Goal: Task Accomplishment & Management: Manage account settings

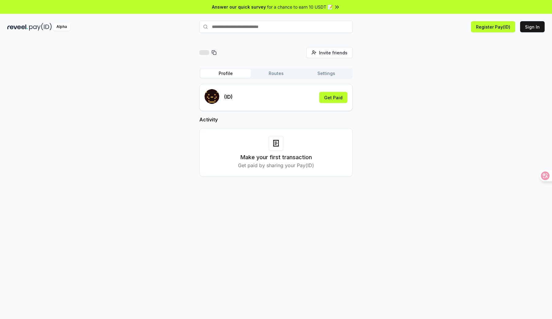
click at [156, 84] on div "Invite friends Invite Profile Routes Settings (ID) Get Paid Activity Make your …" at bounding box center [276, 116] width 538 height 139
click at [271, 73] on button "Routes" at bounding box center [276, 73] width 50 height 9
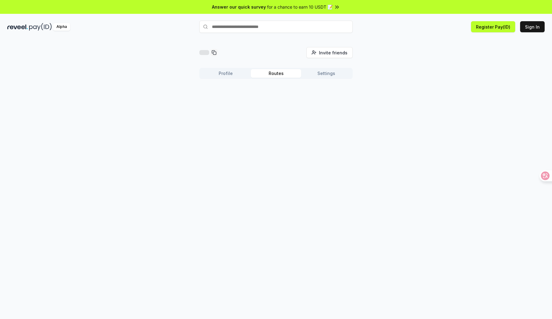
click at [229, 73] on button "Profile" at bounding box center [226, 73] width 50 height 9
click at [284, 73] on button "Routes" at bounding box center [276, 73] width 50 height 9
click at [332, 73] on button "Settings" at bounding box center [326, 73] width 50 height 9
click at [211, 77] on button "Profile" at bounding box center [226, 73] width 50 height 9
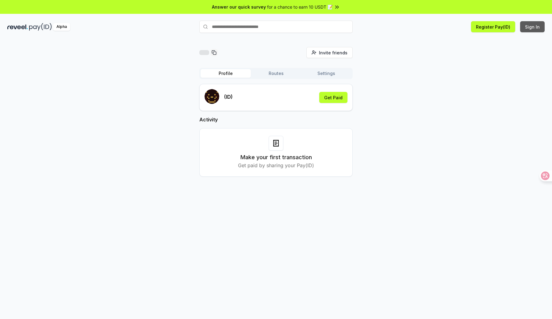
click at [535, 25] on button "Sign In" at bounding box center [532, 26] width 25 height 11
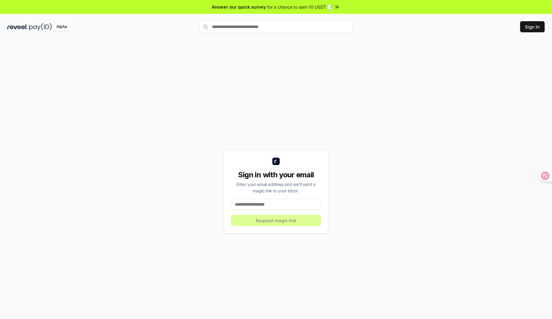
click at [253, 203] on input at bounding box center [276, 204] width 90 height 11
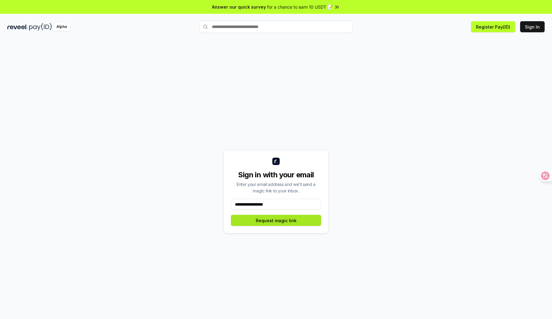
type input "**********"
click at [270, 222] on button "Request magic link" at bounding box center [276, 220] width 90 height 11
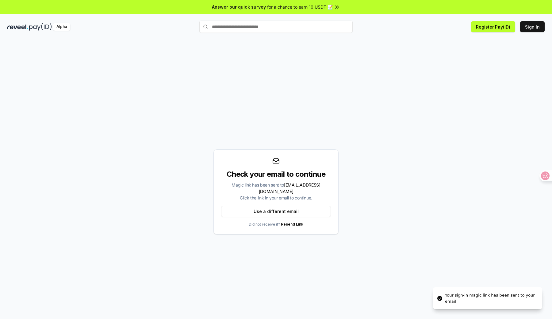
click at [257, 193] on div "Magic link has been sent to yskm2077@gmail.com Click the link in your email to …" at bounding box center [276, 190] width 110 height 19
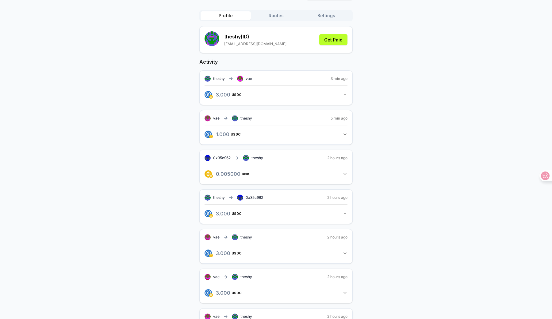
scroll to position [91, 0]
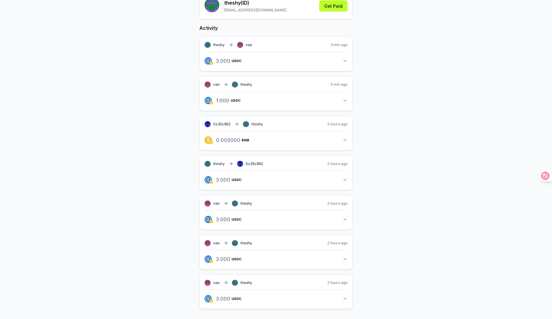
click at [345, 101] on icon "button" at bounding box center [345, 100] width 5 height 5
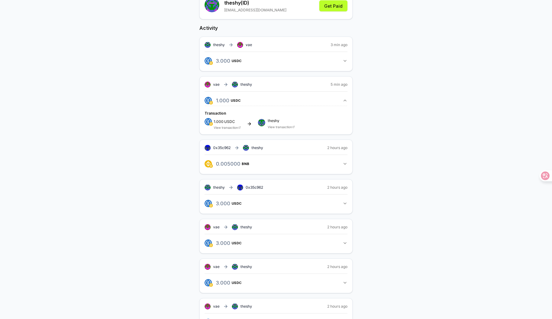
click at [345, 62] on icon "button" at bounding box center [345, 60] width 5 height 5
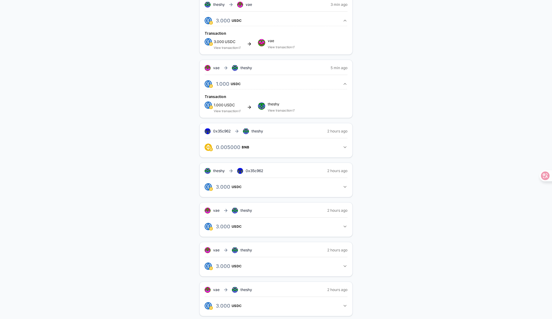
scroll to position [139, 0]
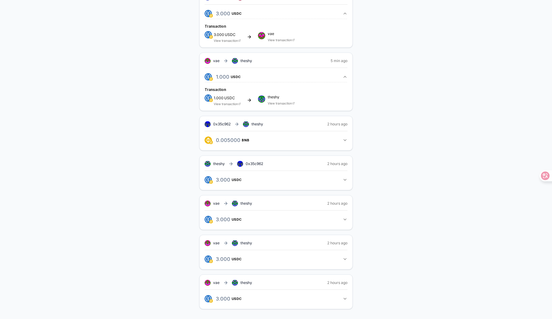
click at [345, 296] on icon "button" at bounding box center [345, 298] width 5 height 5
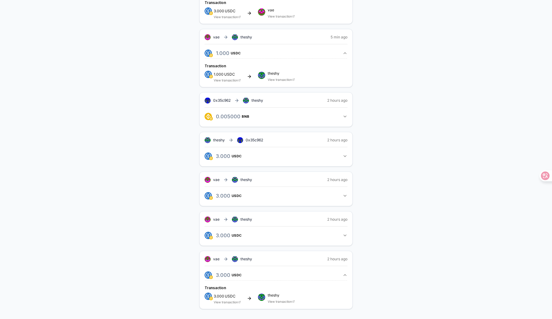
click at [344, 234] on icon "button" at bounding box center [345, 235] width 5 height 5
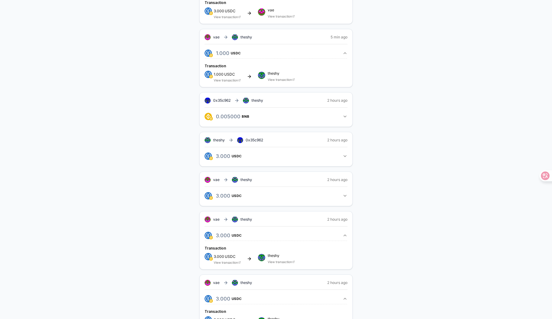
scroll to position [186, 0]
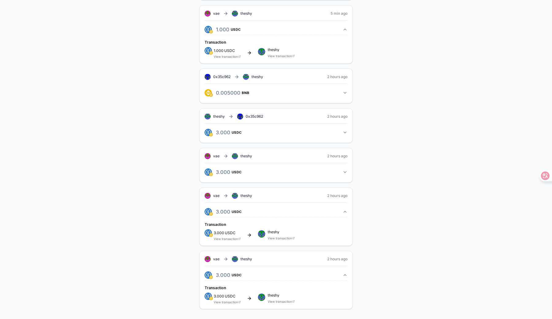
click at [344, 172] on icon "button" at bounding box center [345, 171] width 2 height 1
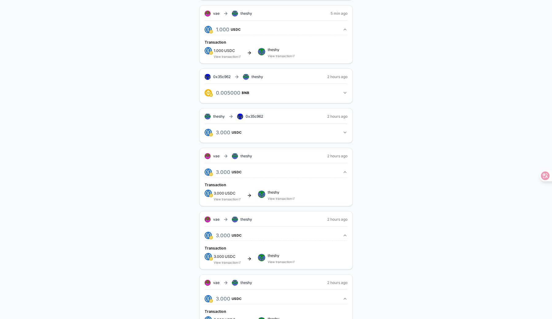
scroll to position [210, 0]
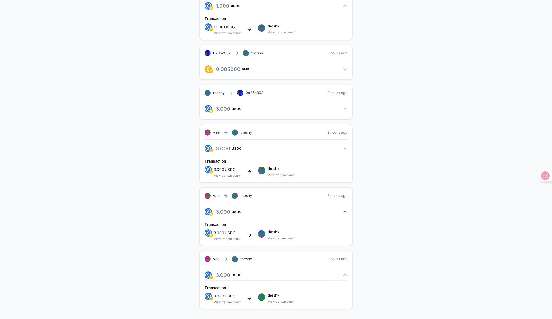
click at [346, 109] on icon "button" at bounding box center [345, 108] width 5 height 5
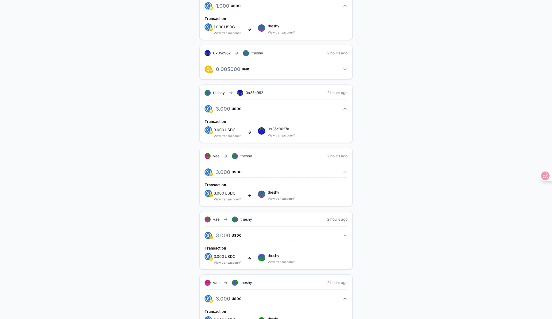
scroll to position [233, 0]
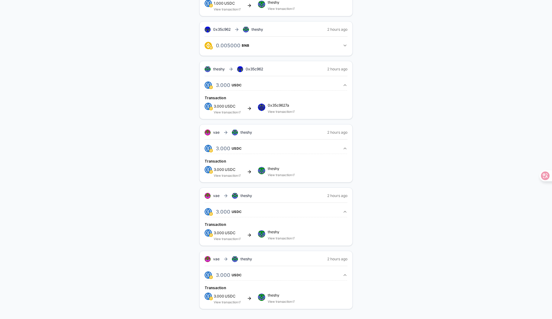
click at [154, 159] on div "theshy(ID) Invite friends Invite Profile Routes Settings theshy (ID) yskm2077@g…" at bounding box center [276, 66] width 538 height 505
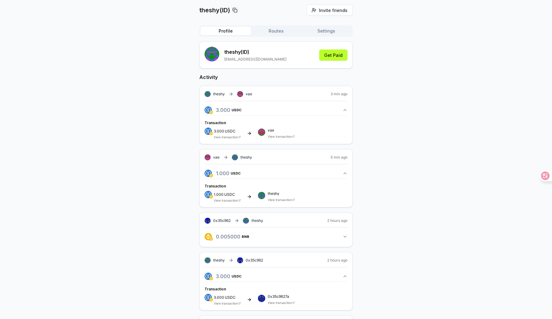
scroll to position [42, 0]
click at [165, 154] on div "theshy(ID) Invite friends Invite Profile Routes Settings theshy (ID) yskm2077@g…" at bounding box center [276, 257] width 538 height 505
